Goal: Task Accomplishment & Management: Use online tool/utility

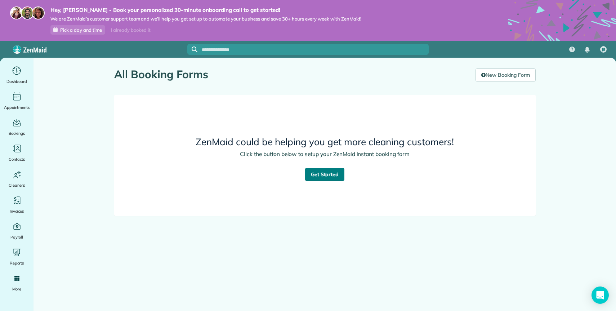
click at [322, 178] on link "Get Started" at bounding box center [325, 174] width 40 height 13
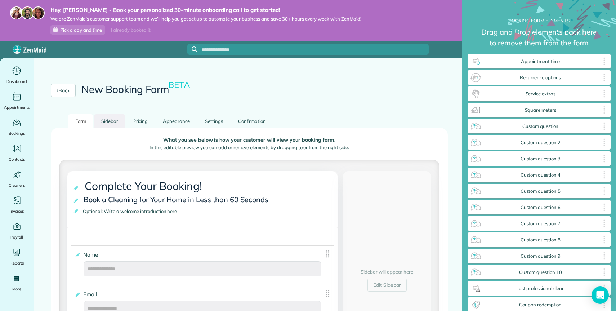
click at [109, 125] on link "Sidebar" at bounding box center [109, 121] width 31 height 14
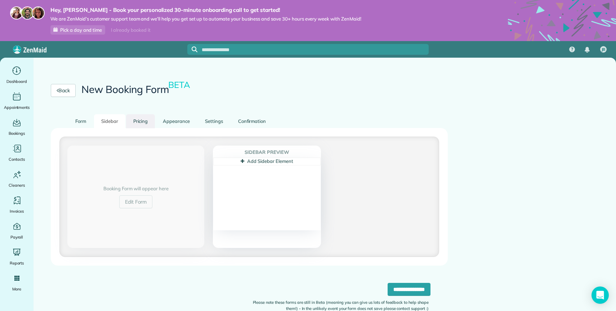
click at [143, 118] on link "Pricing" at bounding box center [140, 121] width 29 height 14
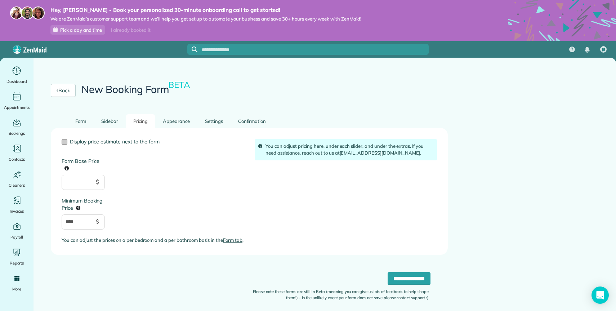
click at [124, 142] on span "Display price estimate next to the form" at bounding box center [115, 141] width 90 height 6
click at [194, 120] on link "Appearance" at bounding box center [176, 121] width 41 height 14
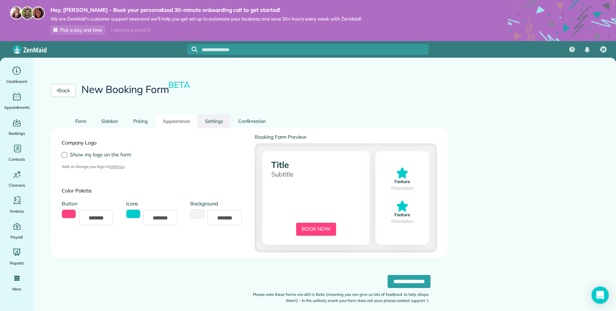
click at [210, 119] on link "Settings" at bounding box center [214, 121] width 32 height 14
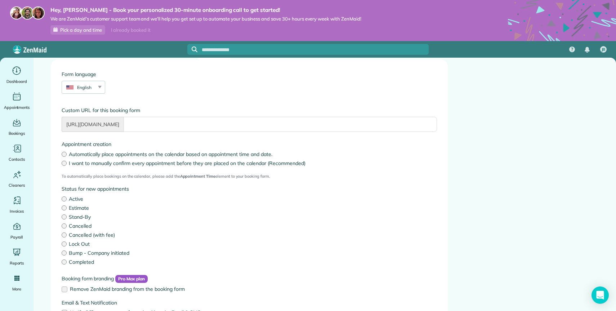
scroll to position [112, 0]
